Goal: Task Accomplishment & Management: Use online tool/utility

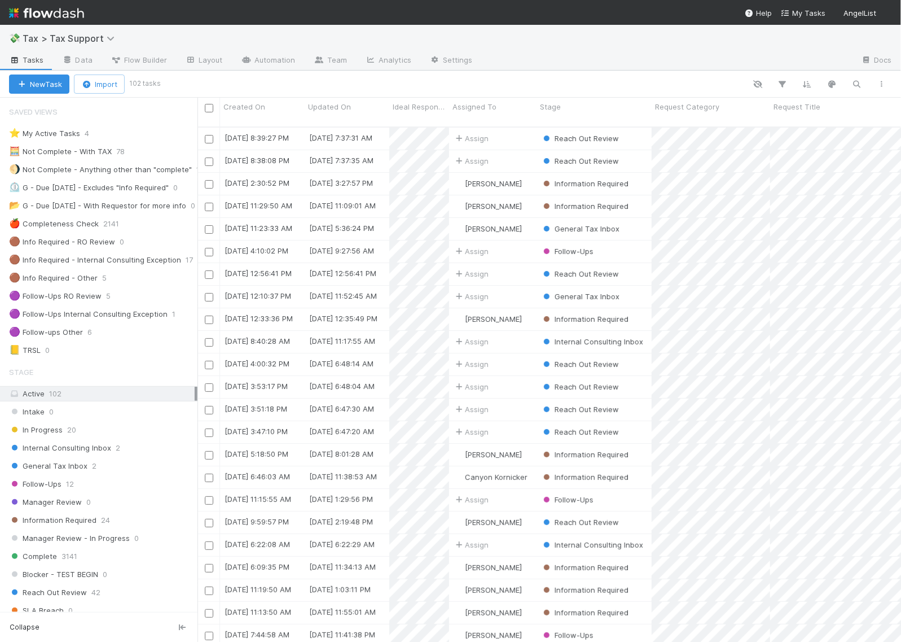
scroll to position [514, 693]
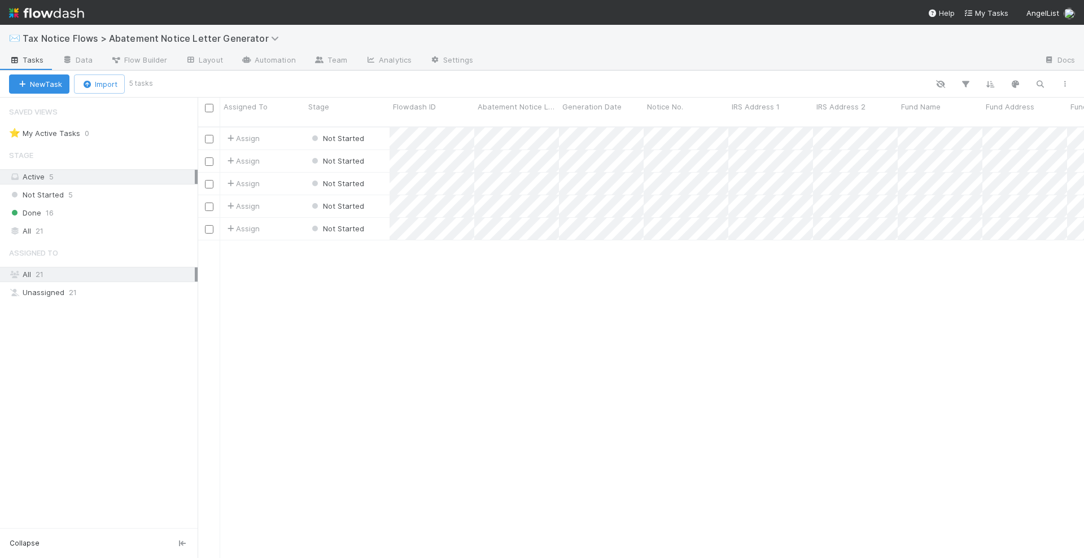
scroll to position [430, 875]
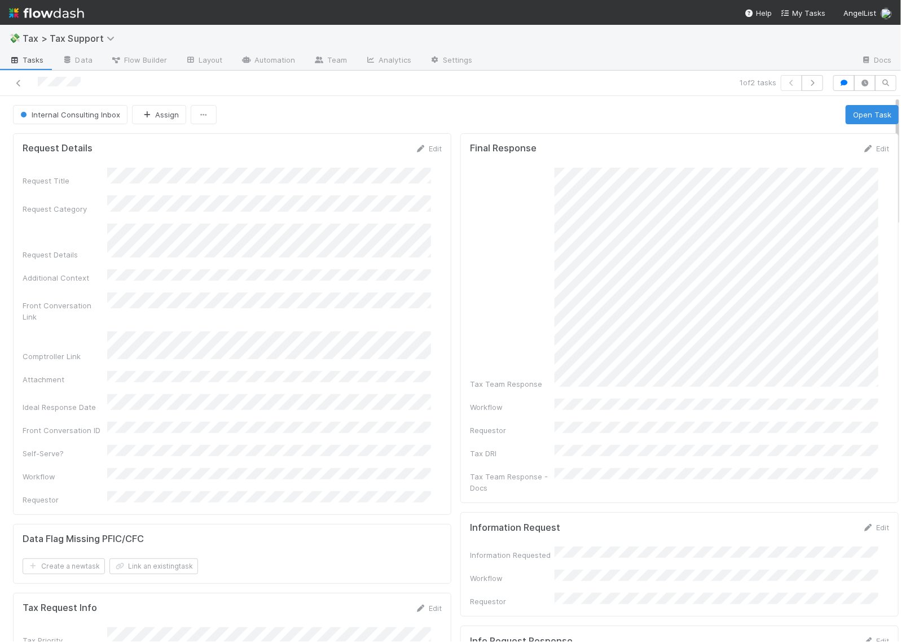
click at [61, 12] on img at bounding box center [46, 12] width 75 height 19
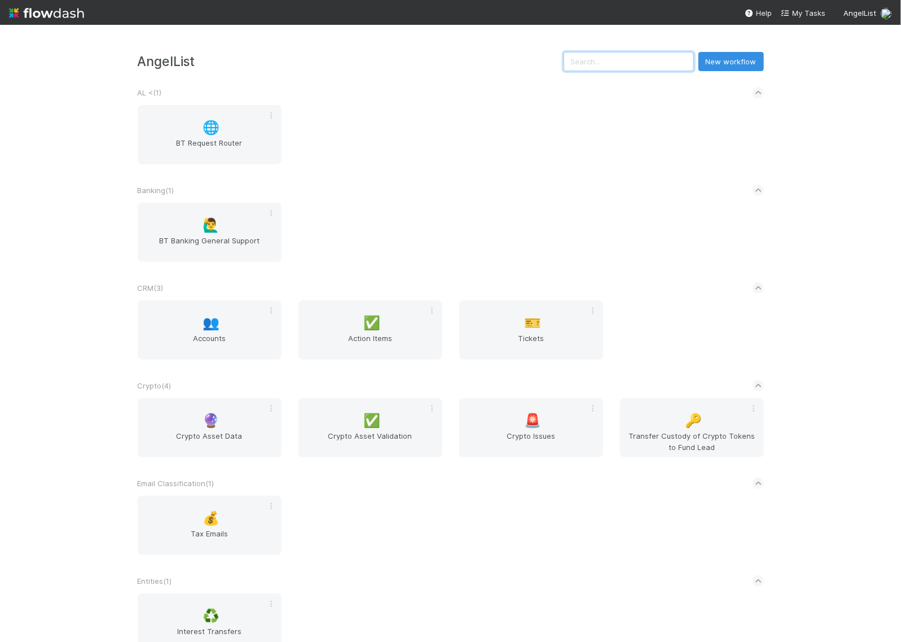
click at [627, 63] on input "text" at bounding box center [629, 61] width 130 height 19
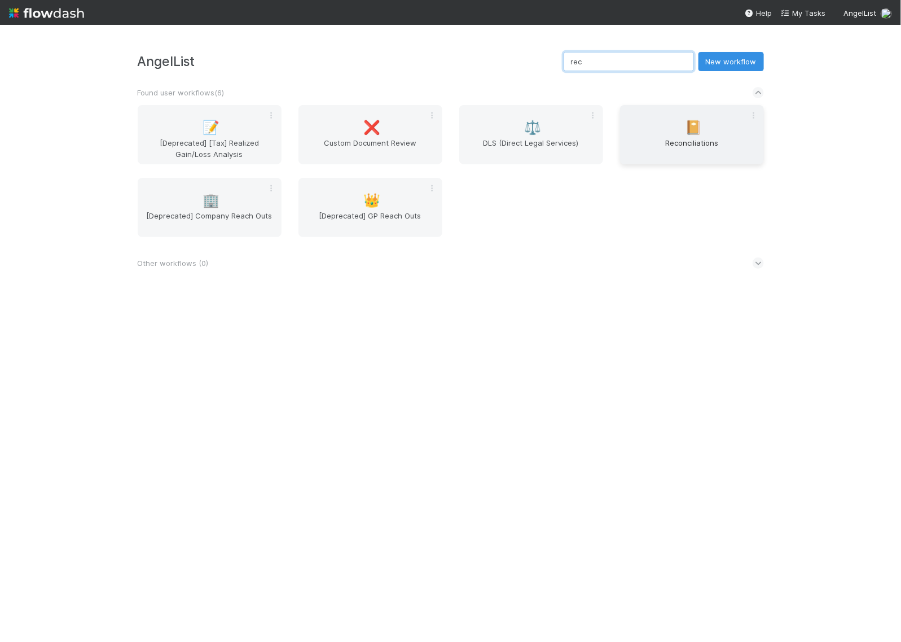
type input "rec"
click at [669, 131] on div "📔 Reconciliations" at bounding box center [692, 134] width 144 height 59
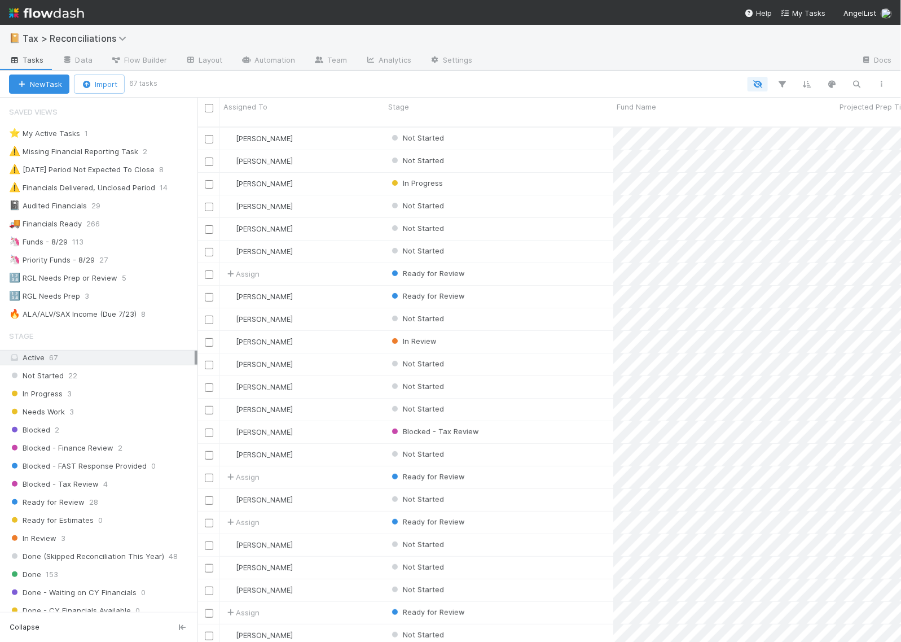
scroll to position [336, 0]
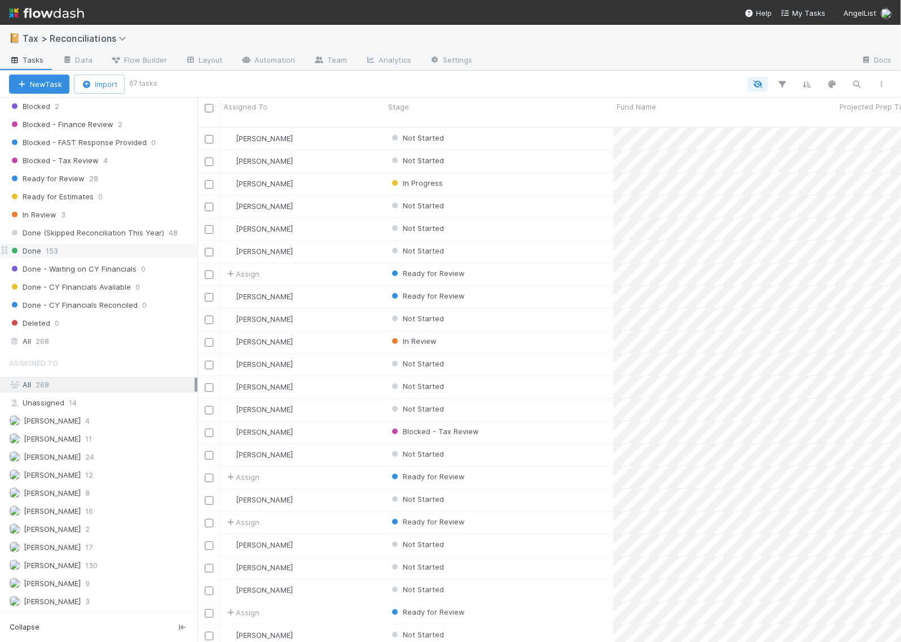
click at [51, 247] on span "153" at bounding box center [52, 251] width 12 height 14
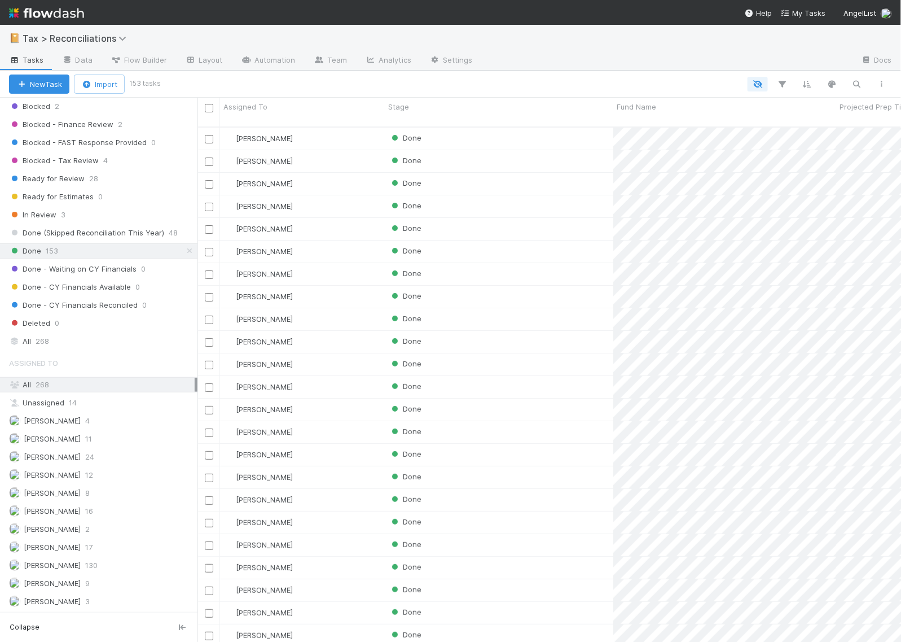
scroll to position [514, 693]
click at [458, 264] on div "Done" at bounding box center [499, 274] width 229 height 22
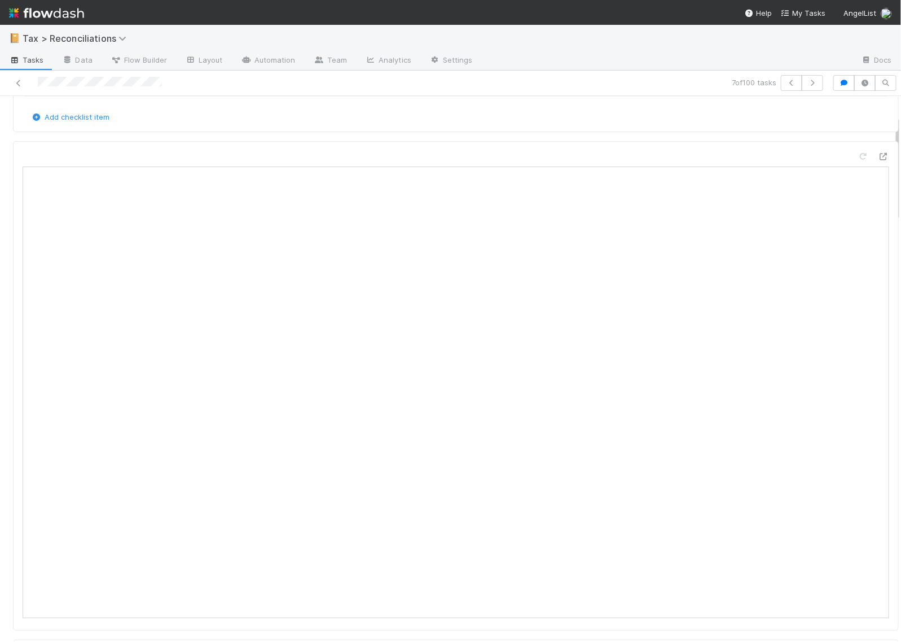
scroll to position [71, 0]
